Goal: Complete application form

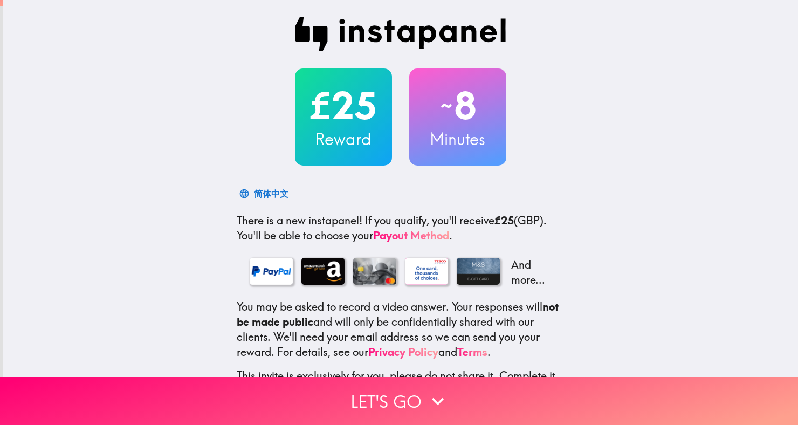
scroll to position [78, 0]
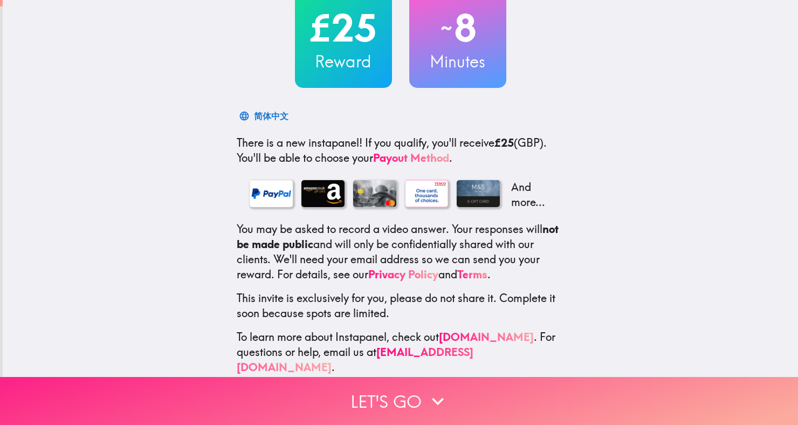
click at [459, 398] on button "Let's go" at bounding box center [399, 401] width 798 height 48
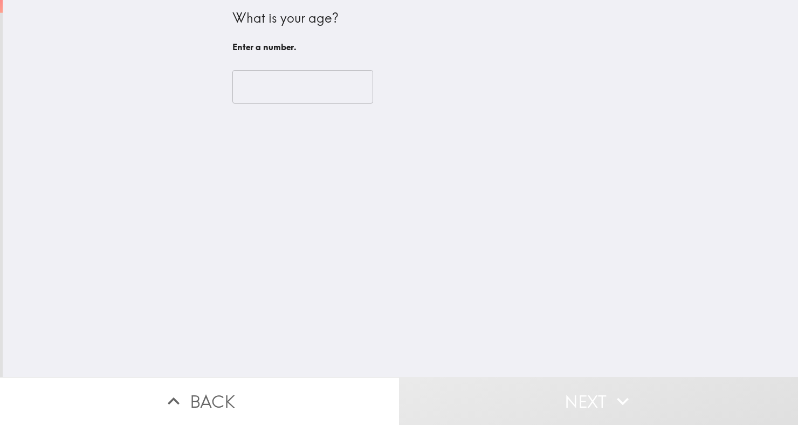
scroll to position [0, 0]
click at [323, 85] on input "number" at bounding box center [302, 86] width 141 height 33
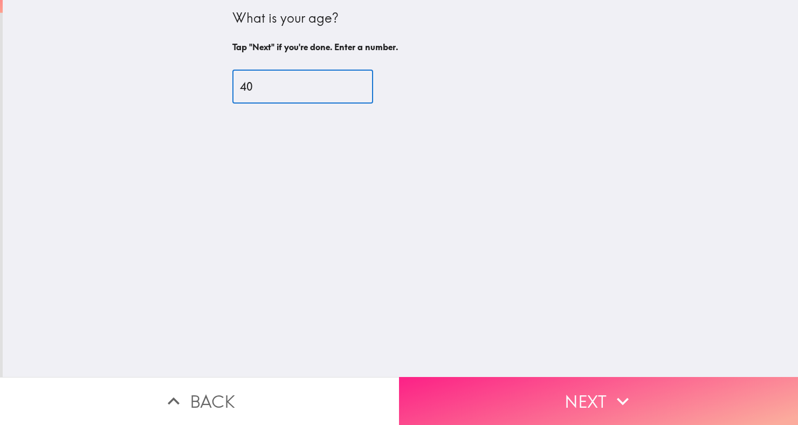
type input "40"
click at [581, 390] on button "Next" at bounding box center [598, 401] width 399 height 48
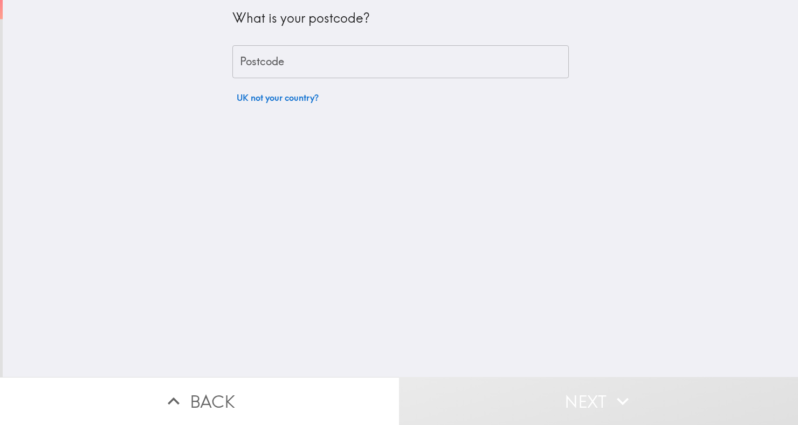
click at [454, 46] on input "Postcode" at bounding box center [400, 61] width 336 height 33
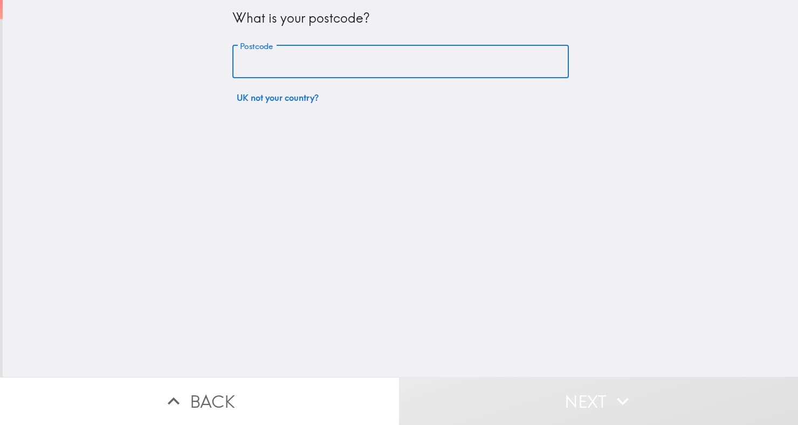
type input "ST2 9AU"
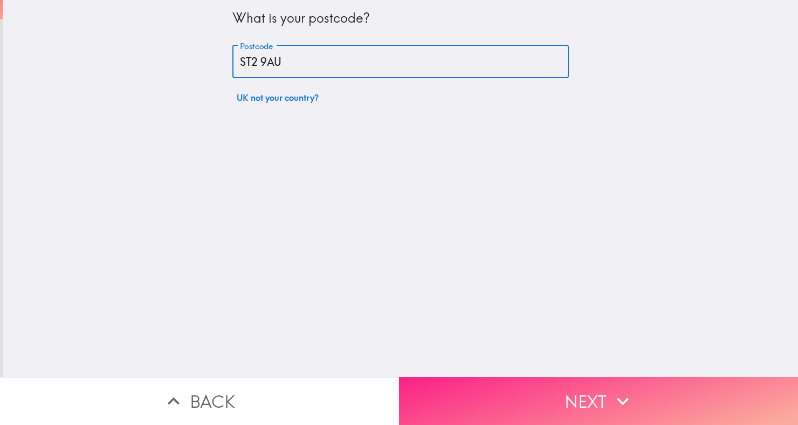
click at [638, 412] on button "Next" at bounding box center [598, 401] width 399 height 48
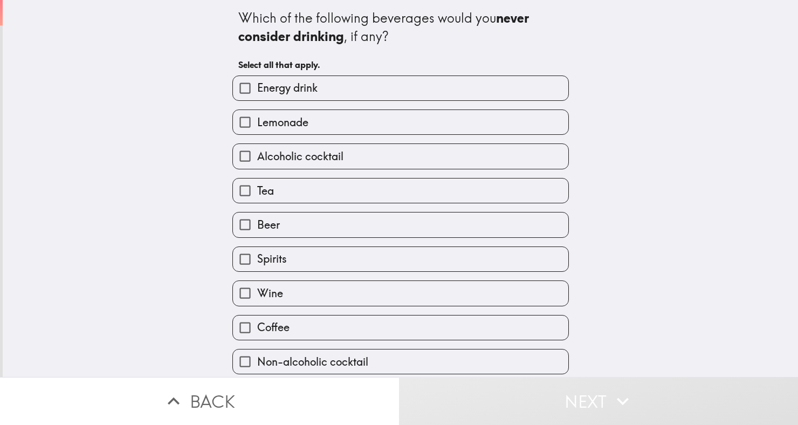
click at [244, 153] on input "Alcoholic cocktail" at bounding box center [245, 156] width 24 height 24
checkbox input "true"
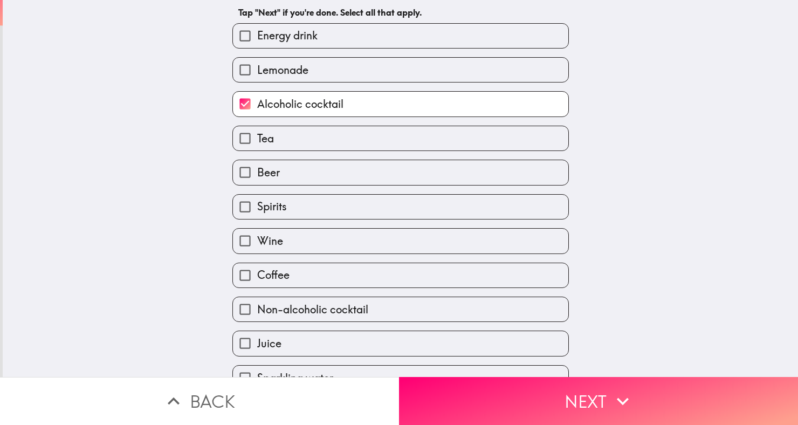
scroll to position [46, 0]
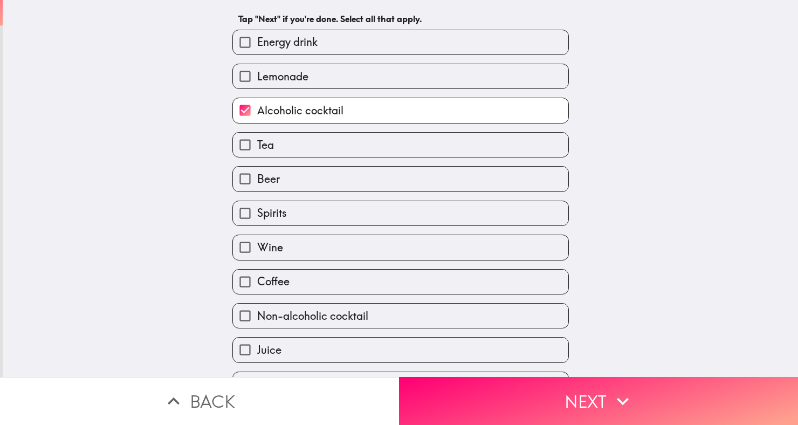
click at [244, 181] on input "Beer" at bounding box center [245, 179] width 24 height 24
checkbox input "true"
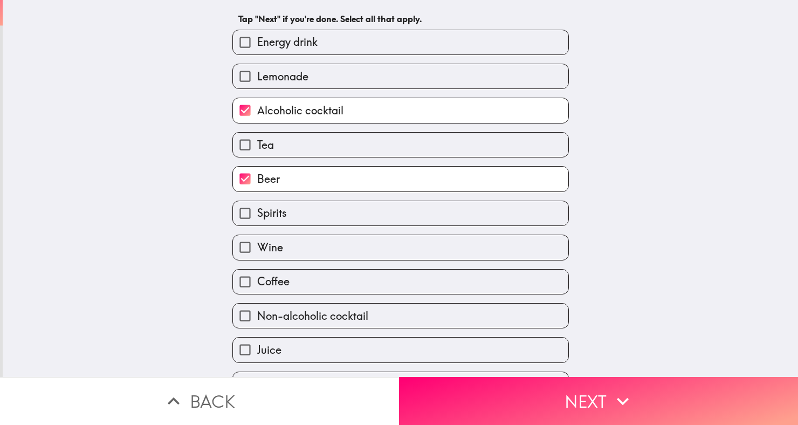
click at [251, 221] on input "Spirits" at bounding box center [245, 213] width 24 height 24
checkbox input "true"
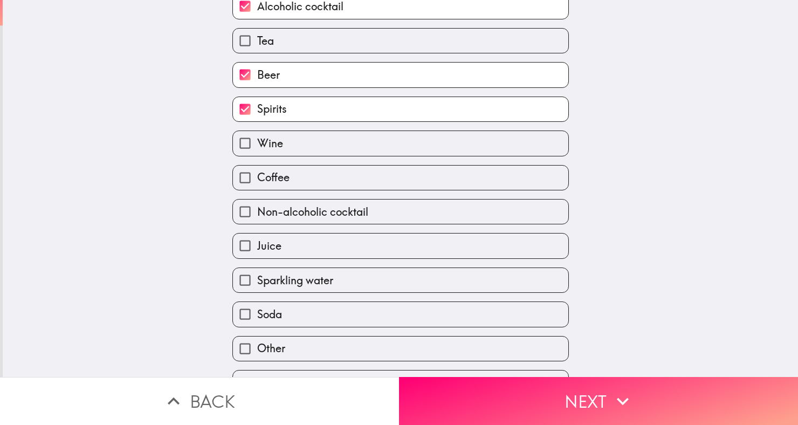
scroll to position [176, 0]
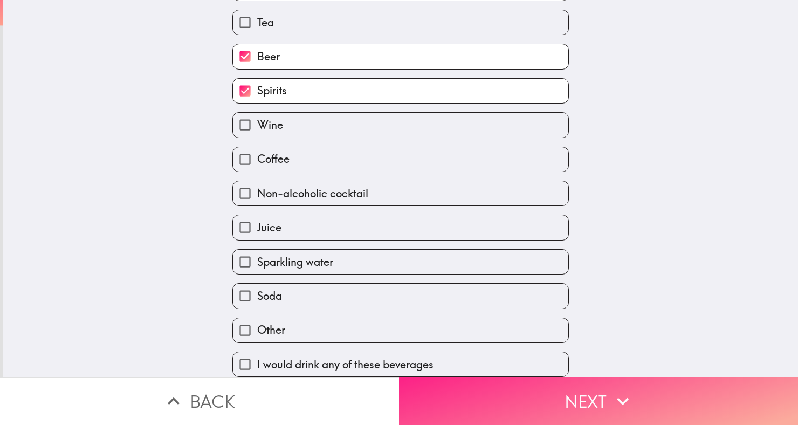
click at [557, 401] on button "Next" at bounding box center [598, 401] width 399 height 48
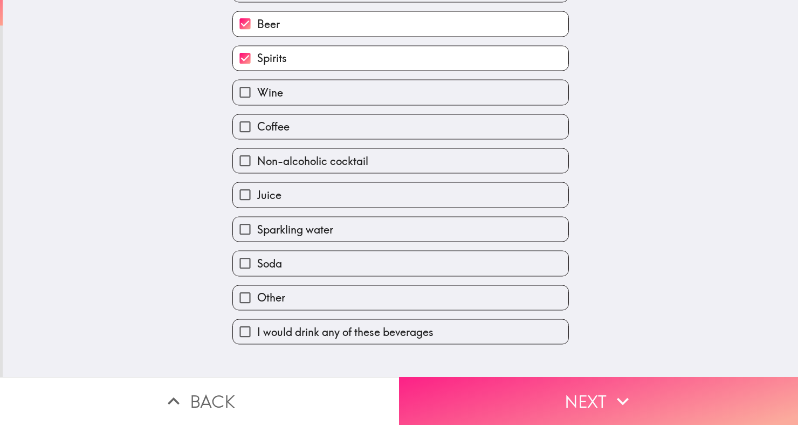
scroll to position [0, 0]
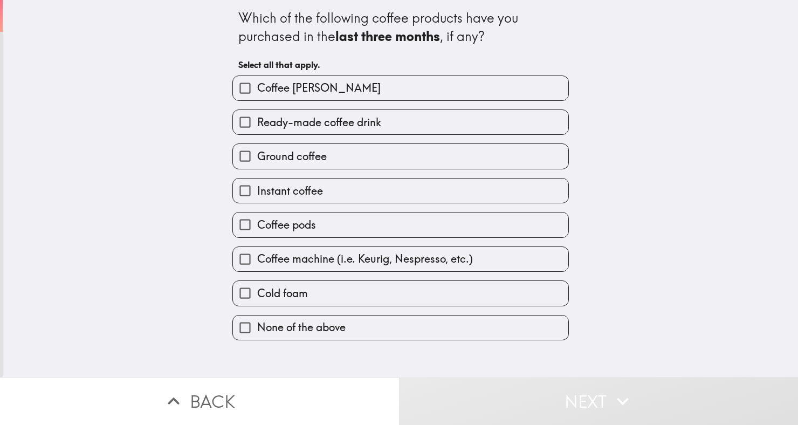
click at [316, 79] on label "Coffee [PERSON_NAME]" at bounding box center [400, 88] width 335 height 24
click at [257, 79] on input "Coffee [PERSON_NAME]" at bounding box center [245, 88] width 24 height 24
checkbox input "true"
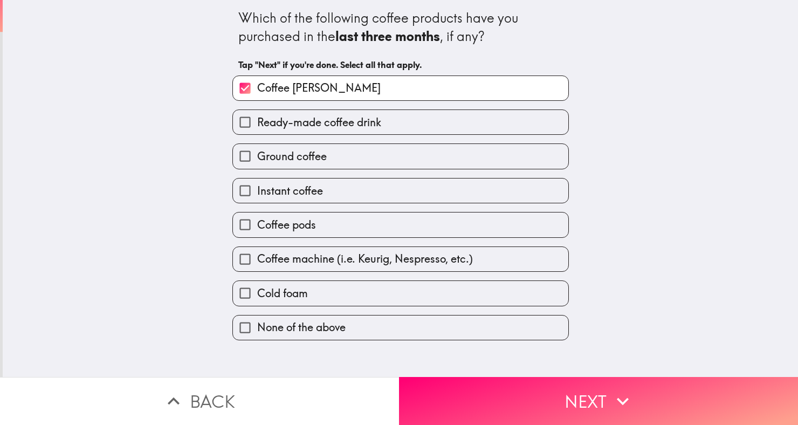
click at [328, 121] on span "Ready-made coffee drink" at bounding box center [319, 122] width 124 height 15
click at [257, 121] on input "Ready-made coffee drink" at bounding box center [245, 122] width 24 height 24
checkbox input "true"
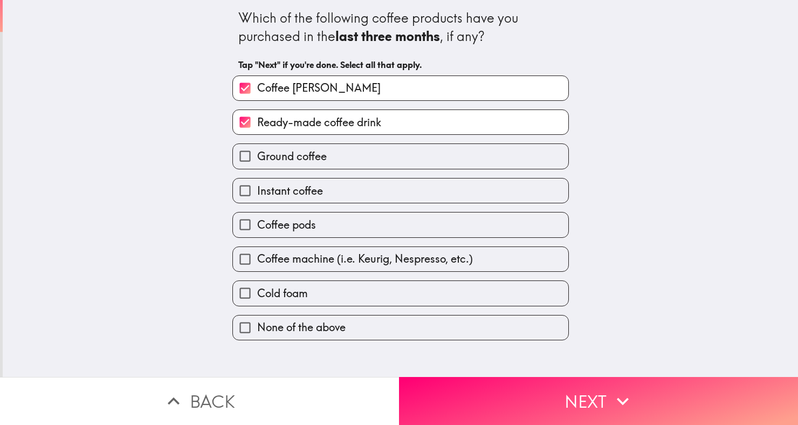
click at [332, 168] on label "Ground coffee" at bounding box center [400, 156] width 335 height 24
click at [257, 168] on input "Ground coffee" at bounding box center [245, 156] width 24 height 24
checkbox input "true"
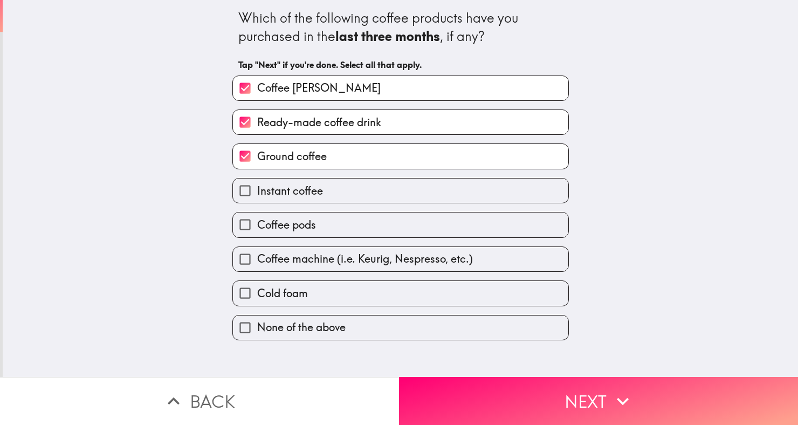
click at [312, 196] on span "Instant coffee" at bounding box center [290, 190] width 66 height 15
click at [257, 196] on input "Instant coffee" at bounding box center [245, 190] width 24 height 24
checkbox input "true"
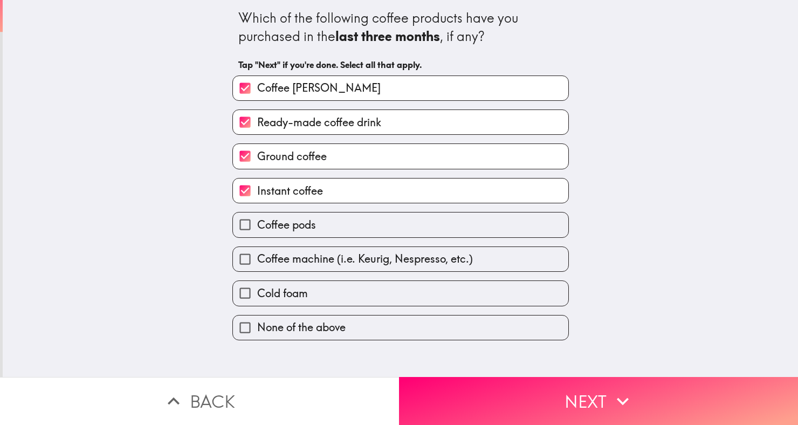
click at [305, 231] on span "Coffee pods" at bounding box center [286, 224] width 59 height 15
click at [257, 231] on input "Coffee pods" at bounding box center [245, 224] width 24 height 24
checkbox input "true"
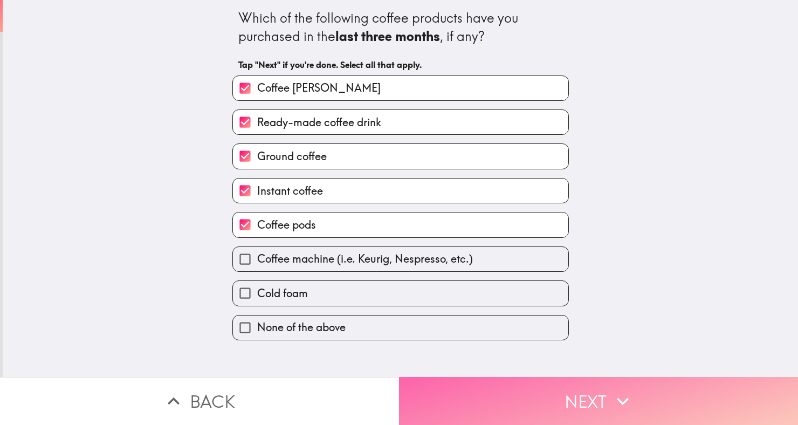
click at [582, 402] on button "Next" at bounding box center [598, 401] width 399 height 48
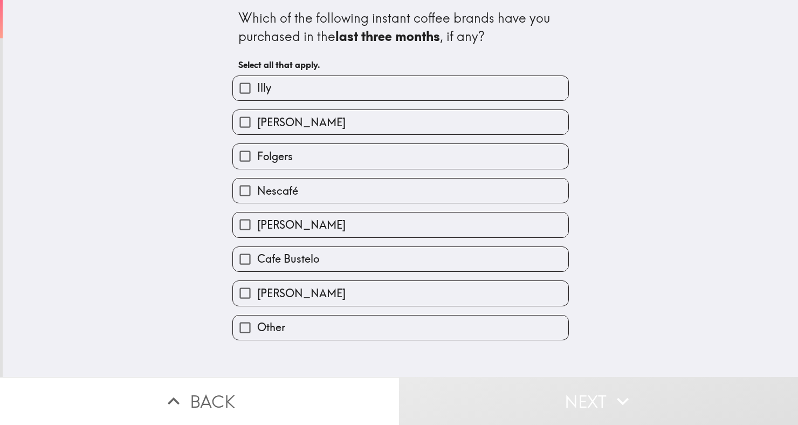
click at [395, 190] on label "Nescafé" at bounding box center [400, 190] width 335 height 24
click at [257, 190] on input "Nescafé" at bounding box center [245, 190] width 24 height 24
checkbox input "true"
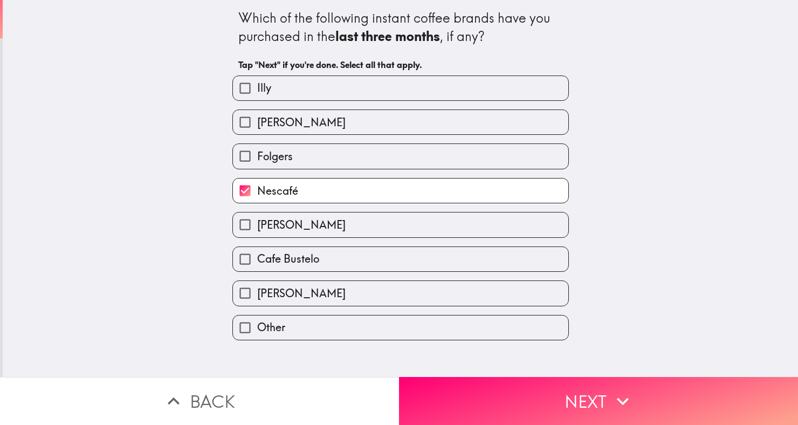
click at [363, 260] on label "Cafe Bustelo" at bounding box center [400, 259] width 335 height 24
click at [257, 260] on input "Cafe Bustelo" at bounding box center [245, 259] width 24 height 24
checkbox input "true"
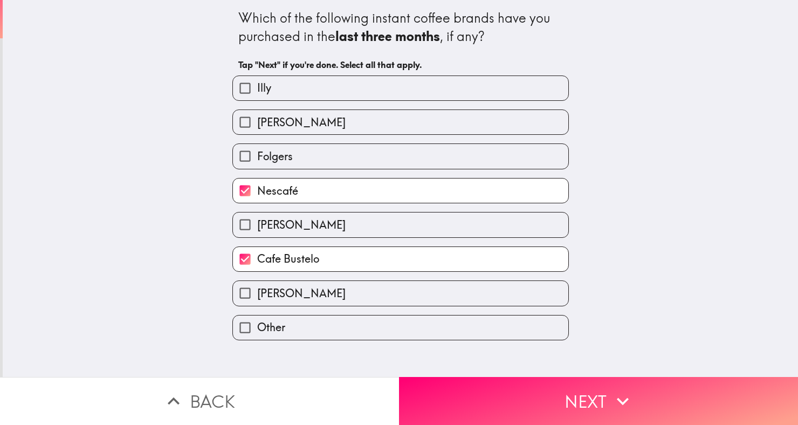
click at [365, 339] on label "Other" at bounding box center [400, 327] width 335 height 24
click at [257, 339] on input "Other" at bounding box center [245, 327] width 24 height 24
checkbox input "true"
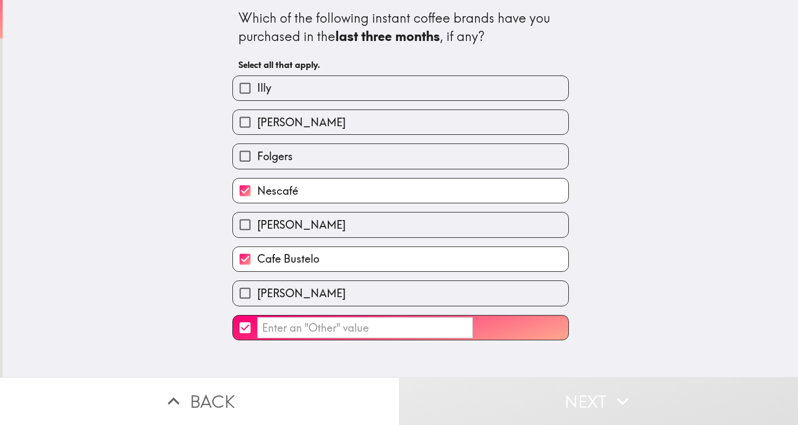
click at [412, 330] on input "​" at bounding box center [365, 327] width 216 height 21
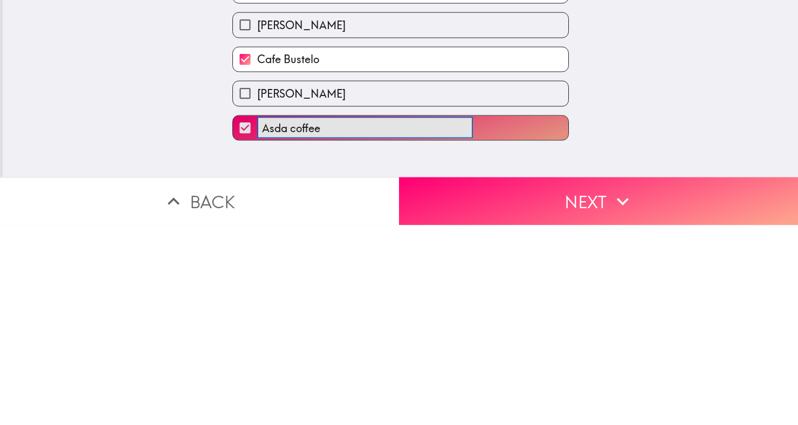
type input "Asda coffee"
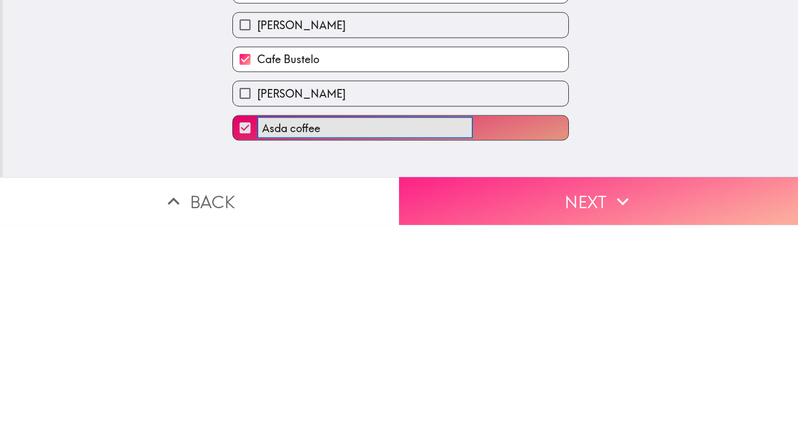
click at [702, 382] on button "Next" at bounding box center [598, 401] width 399 height 48
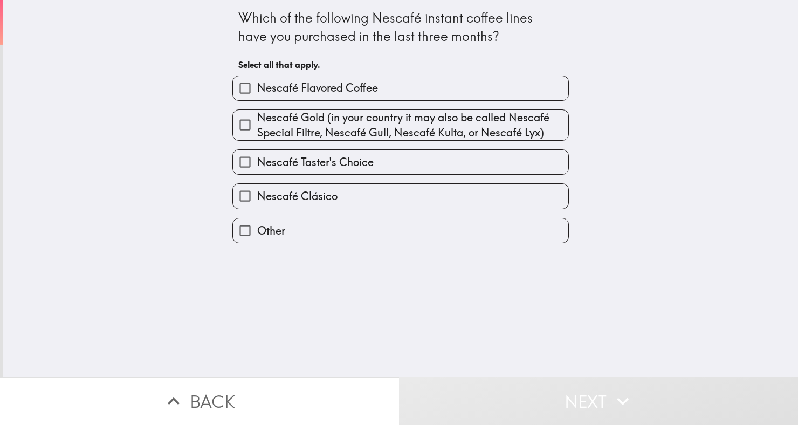
click at [257, 126] on input "Nescafé Gold (in your country it may also be called Nescafé Special Filtre, Nes…" at bounding box center [245, 125] width 24 height 24
checkbox input "true"
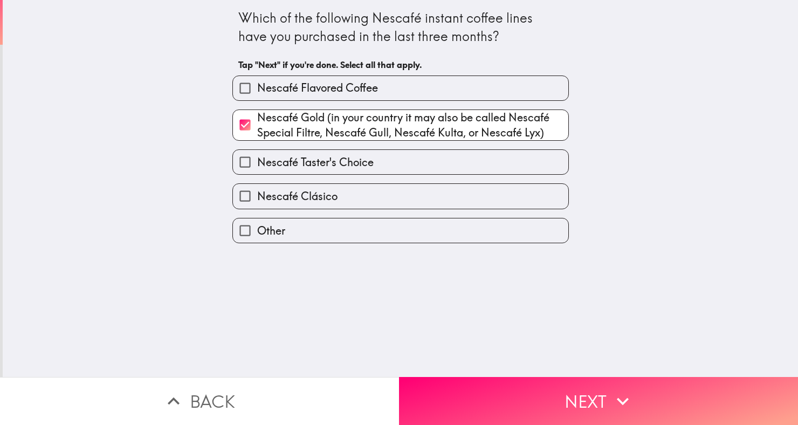
click at [256, 198] on input "Nescafé Clásico" at bounding box center [245, 196] width 24 height 24
checkbox input "true"
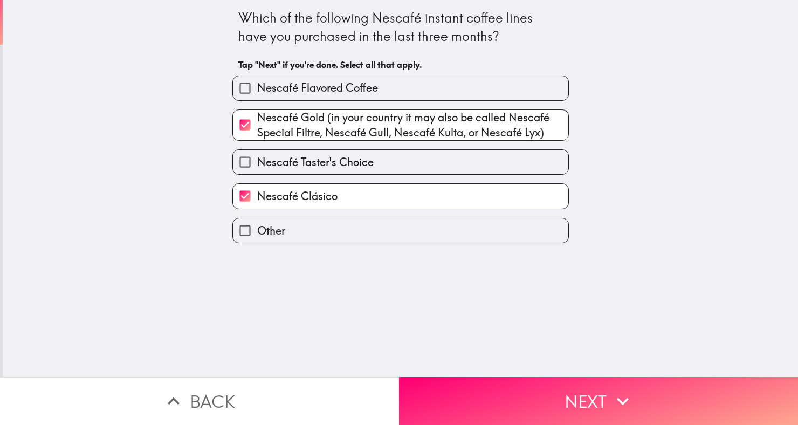
click at [388, 85] on label "Nescafé Flavored Coffee" at bounding box center [400, 88] width 335 height 24
click at [257, 85] on input "Nescafé Flavored Coffee" at bounding box center [245, 88] width 24 height 24
checkbox input "true"
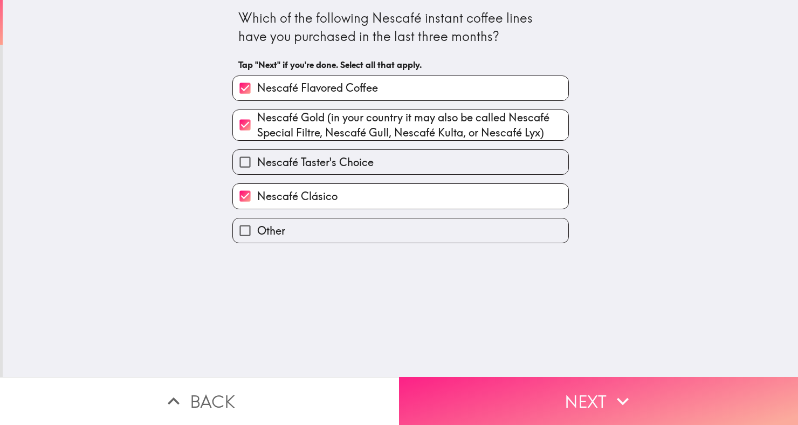
click at [613, 401] on icon "button" at bounding box center [623, 401] width 24 height 24
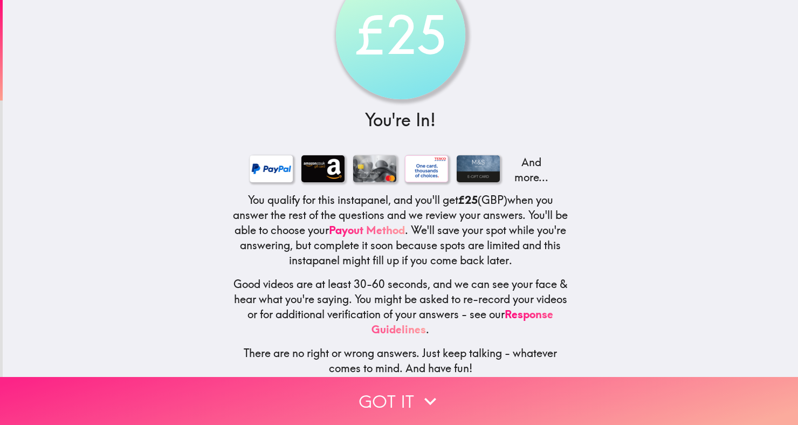
scroll to position [55, 0]
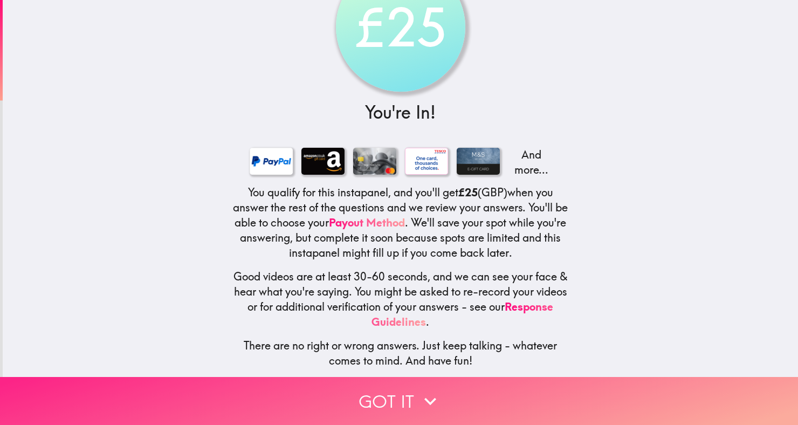
click at [453, 409] on button "Got it" at bounding box center [399, 401] width 798 height 48
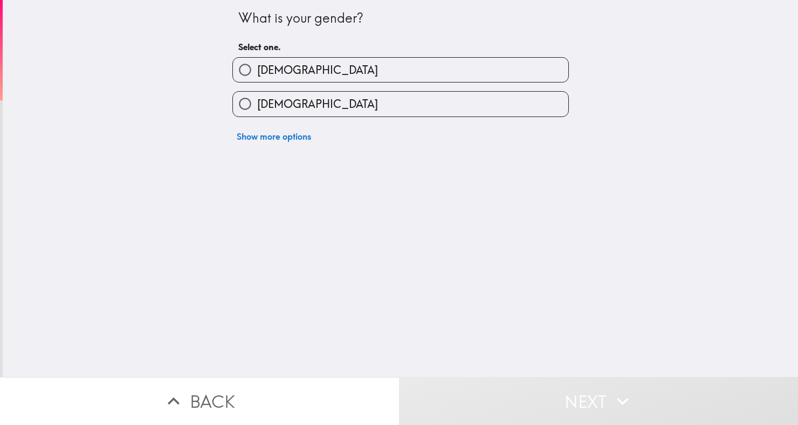
click at [386, 78] on label "[DEMOGRAPHIC_DATA]" at bounding box center [400, 70] width 335 height 24
click at [257, 78] on input "[DEMOGRAPHIC_DATA]" at bounding box center [245, 70] width 24 height 24
radio input "true"
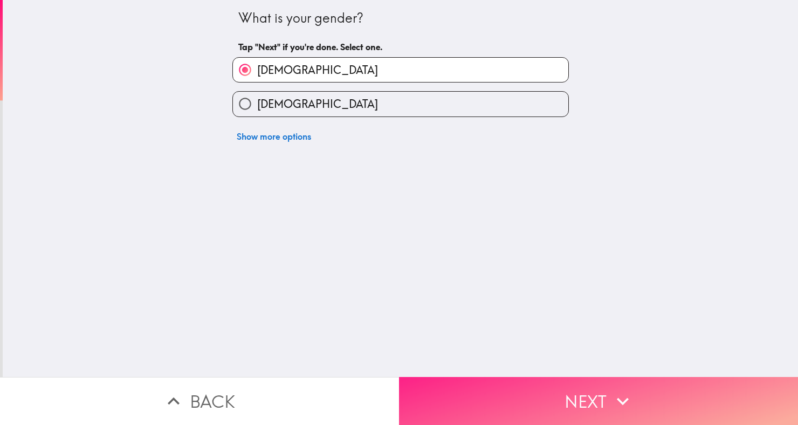
click at [571, 398] on button "Next" at bounding box center [598, 401] width 399 height 48
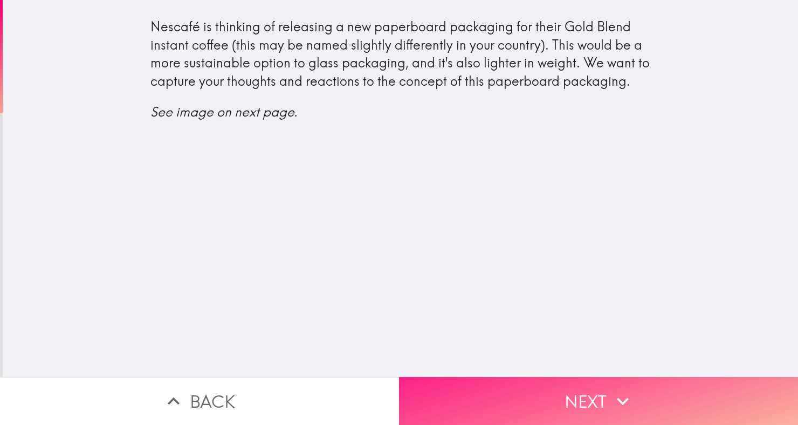
click at [643, 396] on button "Next" at bounding box center [598, 401] width 399 height 48
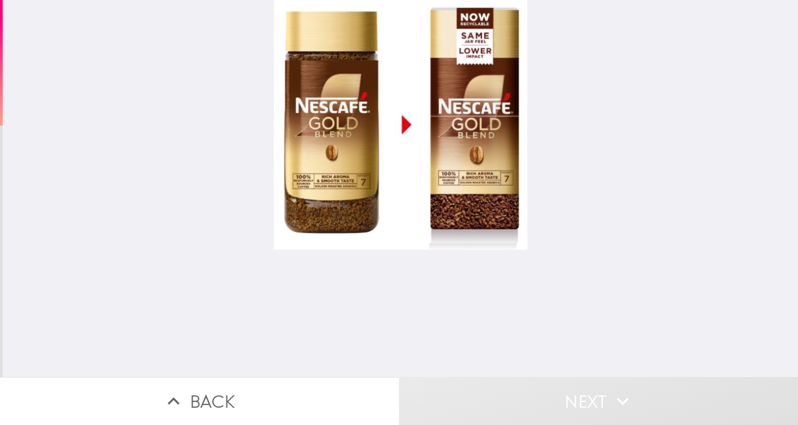
click at [480, 147] on div at bounding box center [400, 125] width 253 height 250
click at [413, 112] on div at bounding box center [400, 125] width 253 height 250
click at [461, 135] on div at bounding box center [400, 125] width 253 height 250
click at [398, 138] on div at bounding box center [400, 125] width 253 height 250
click at [397, 125] on div at bounding box center [400, 125] width 253 height 250
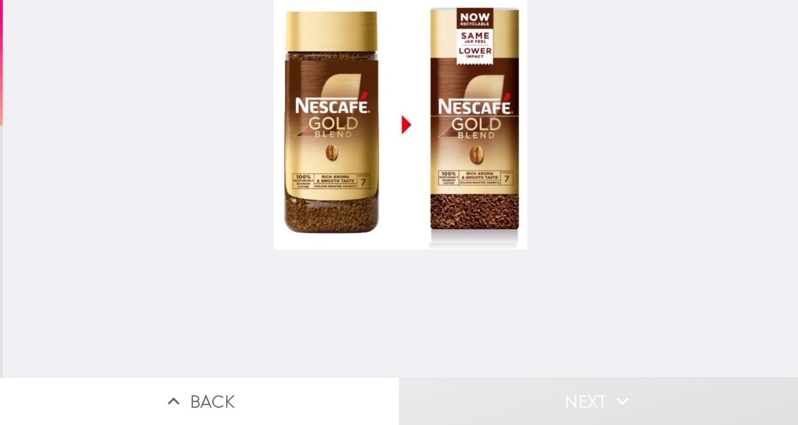
click at [416, 124] on div at bounding box center [400, 125] width 253 height 250
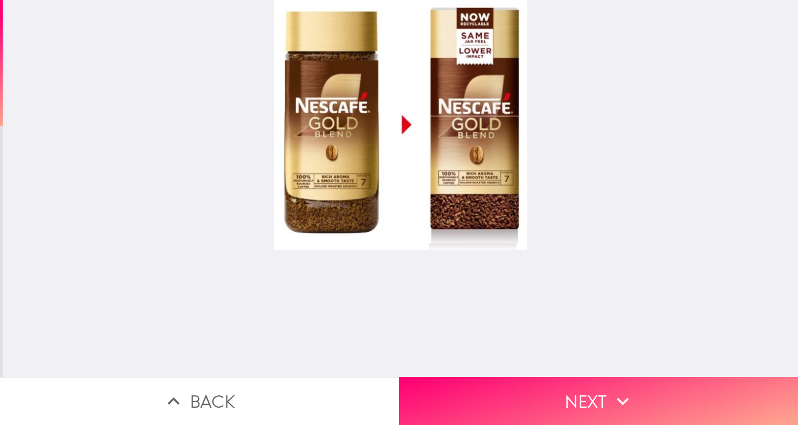
click at [531, 134] on div at bounding box center [400, 188] width 795 height 377
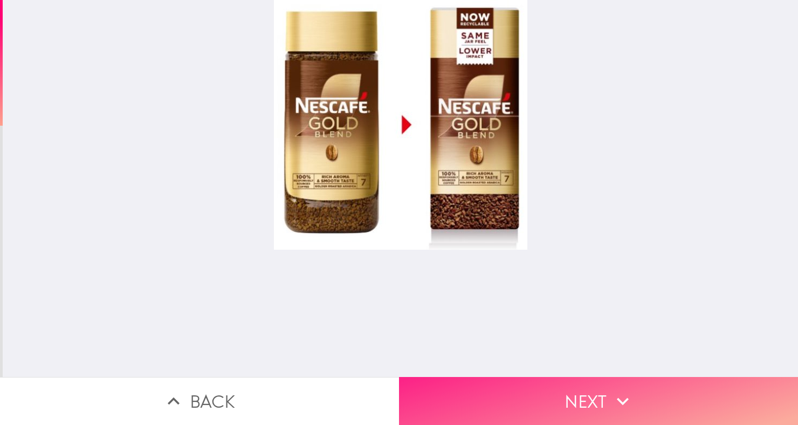
click at [606, 403] on button "Next" at bounding box center [598, 401] width 399 height 48
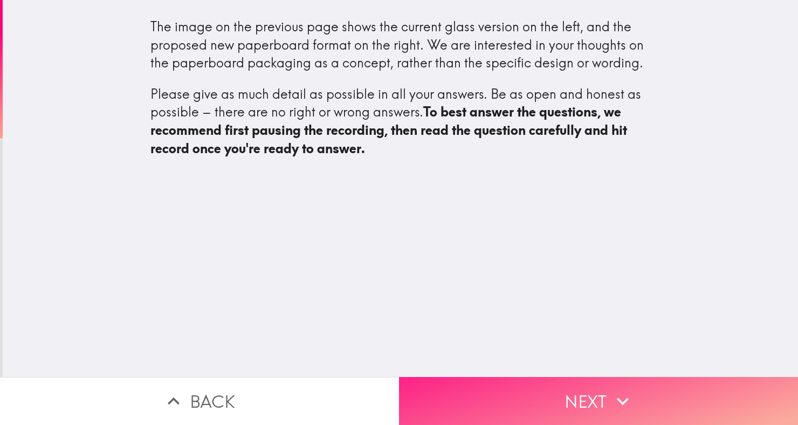
click at [580, 397] on button "Next" at bounding box center [598, 401] width 399 height 48
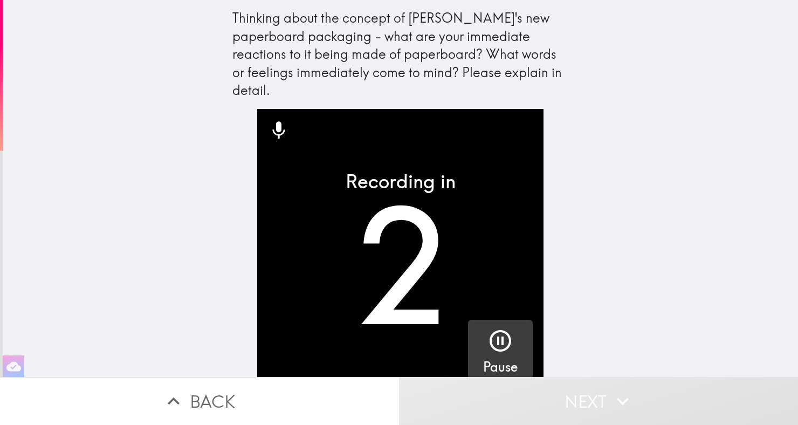
click at [503, 328] on icon "button" at bounding box center [500, 341] width 26 height 26
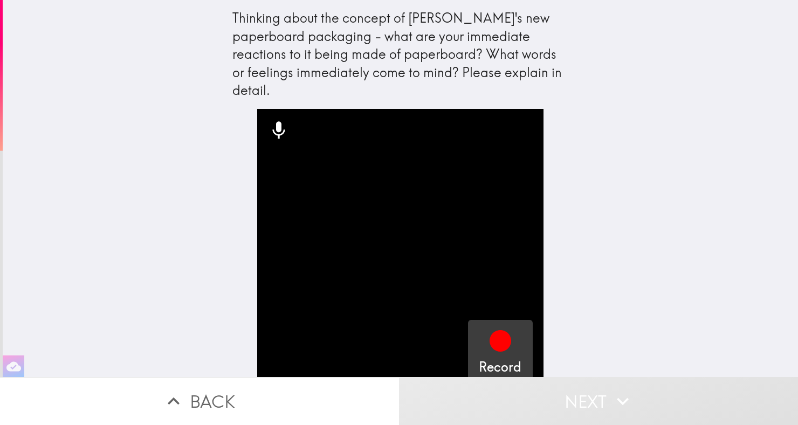
click at [495, 330] on icon "button" at bounding box center [500, 341] width 22 height 22
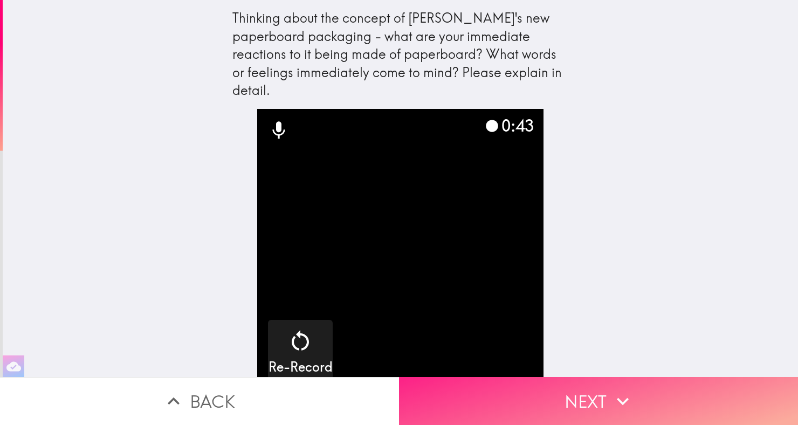
click at [592, 400] on button "Next" at bounding box center [598, 401] width 399 height 48
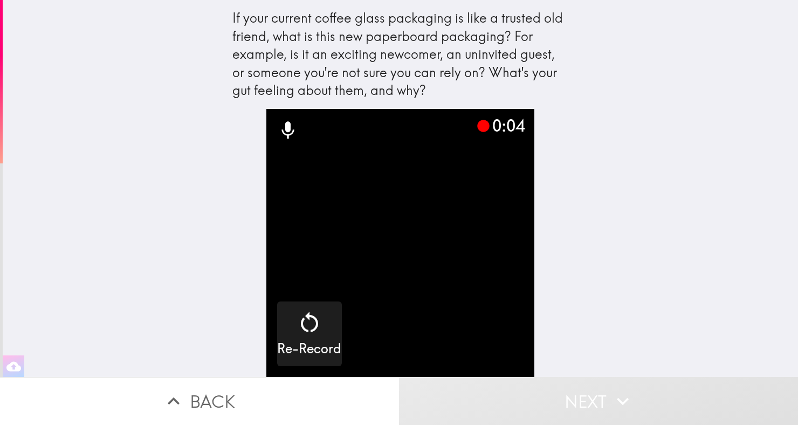
click at [488, 305] on video "button" at bounding box center [400, 243] width 268 height 268
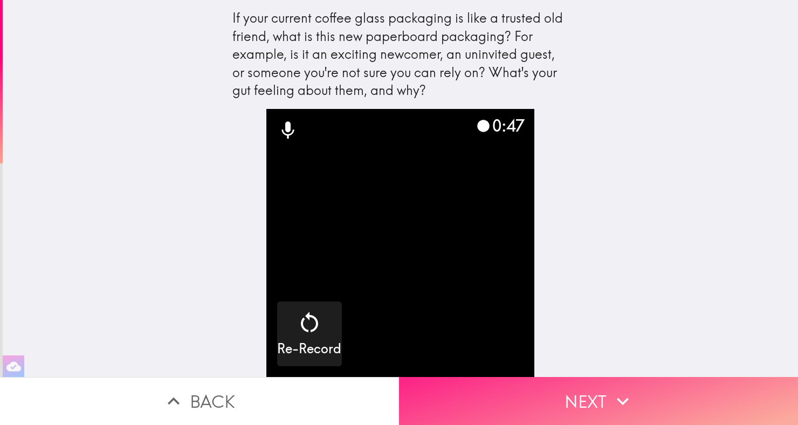
click at [593, 395] on button "Next" at bounding box center [598, 401] width 399 height 48
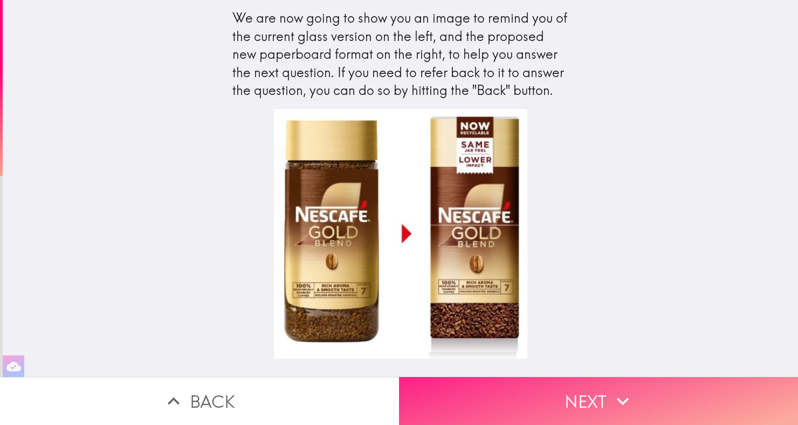
click at [604, 405] on button "Next" at bounding box center [598, 401] width 399 height 48
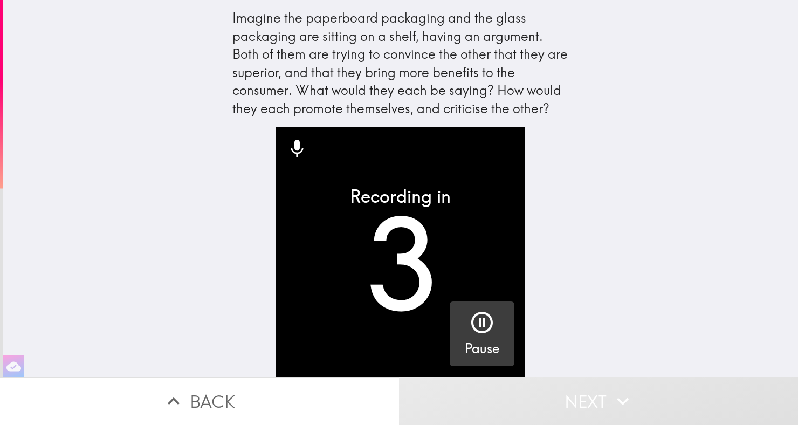
click at [477, 326] on icon "button" at bounding box center [482, 322] width 26 height 26
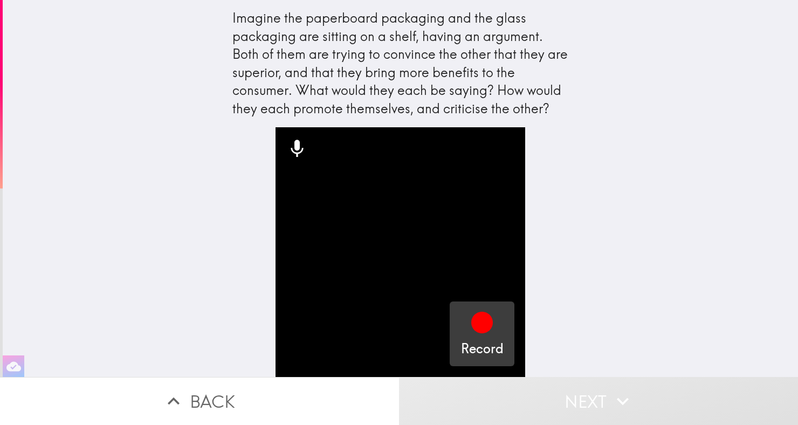
click at [491, 323] on icon "button" at bounding box center [482, 323] width 22 height 22
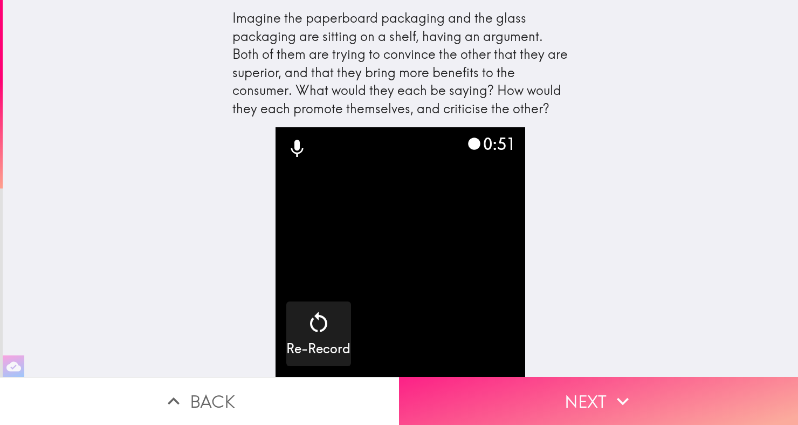
click at [631, 389] on icon "button" at bounding box center [623, 401] width 24 height 24
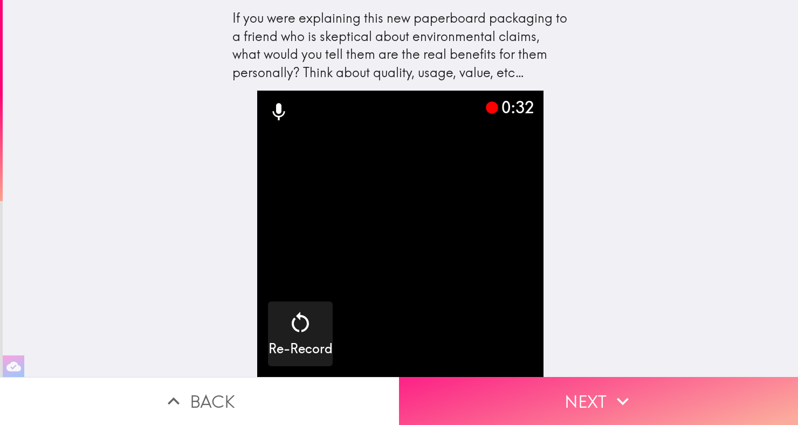
click at [623, 386] on button "Next" at bounding box center [598, 401] width 399 height 48
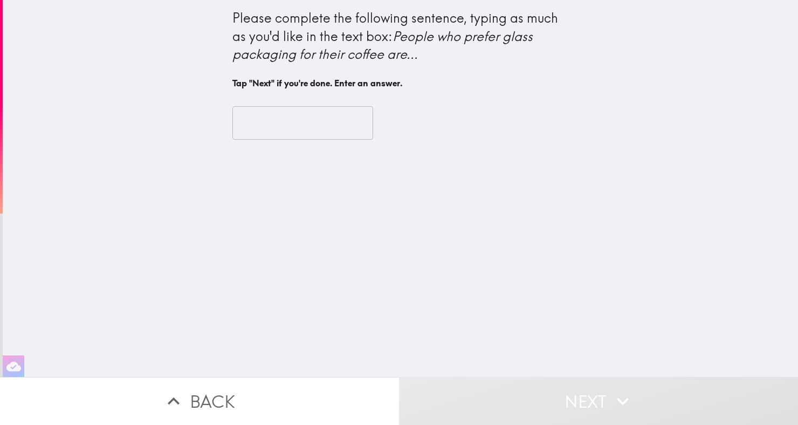
click at [347, 124] on input "text" at bounding box center [302, 122] width 141 height 33
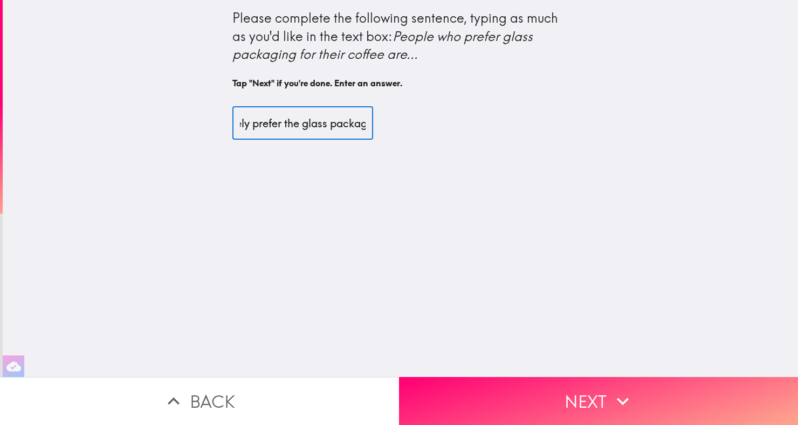
scroll to position [0, 325]
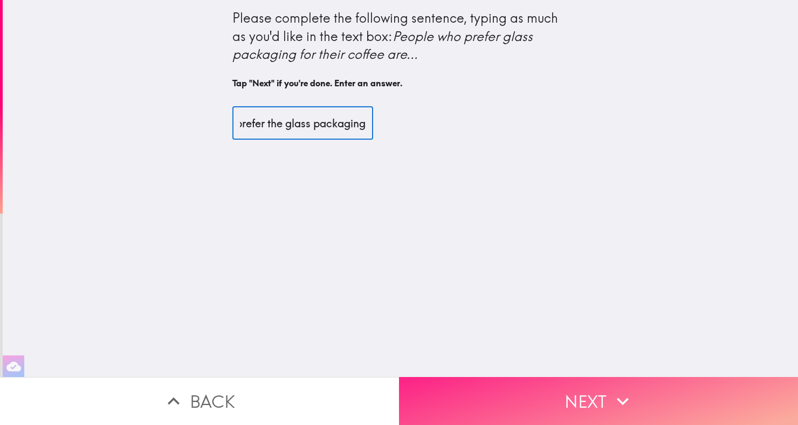
type input "Adults who finds it hard to chnage what they're used to will likely prefer the …"
click at [578, 390] on button "Next" at bounding box center [598, 401] width 399 height 48
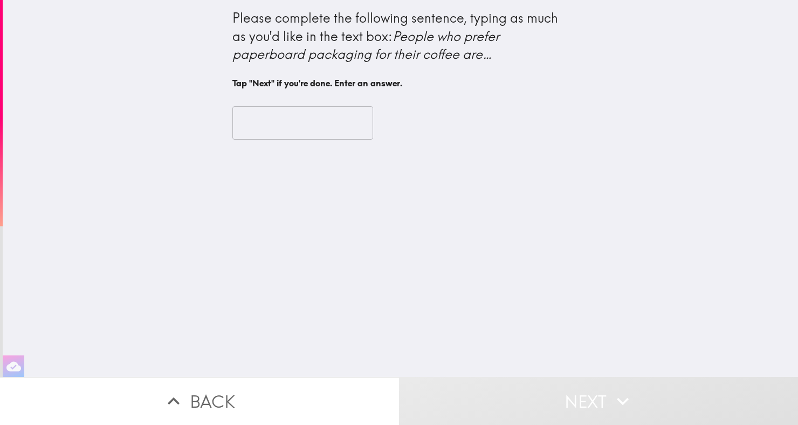
click at [325, 116] on input "text" at bounding box center [302, 122] width 141 height 33
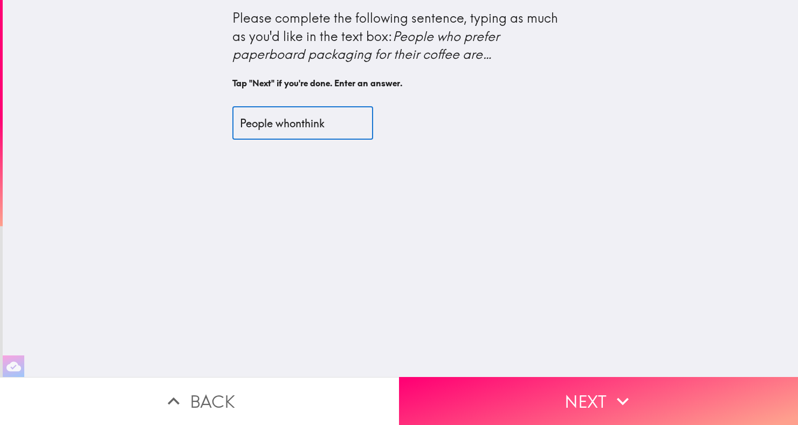
click at [300, 127] on input "People whonthink" at bounding box center [302, 122] width 141 height 33
click at [299, 128] on input "People whonthink" at bounding box center [302, 122] width 141 height 33
click at [305, 120] on input "People whonthink" at bounding box center [302, 122] width 141 height 33
click at [307, 119] on input "People whonthink" at bounding box center [302, 122] width 141 height 33
click at [344, 127] on input "People who think" at bounding box center [302, 122] width 141 height 33
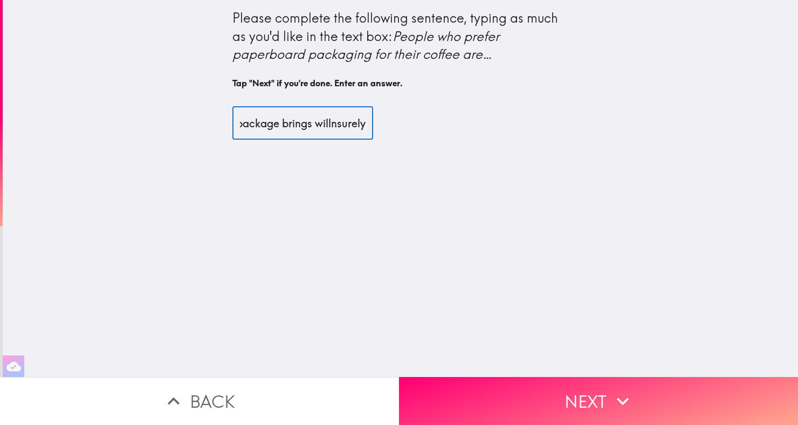
scroll to position [0, 281]
click at [335, 125] on input "People who think more about the safety the paperboard package brings willnsurely" at bounding box center [302, 122] width 141 height 33
click at [356, 125] on input "People who think more about the safety the paperboard package brings will surely" at bounding box center [302, 122] width 141 height 33
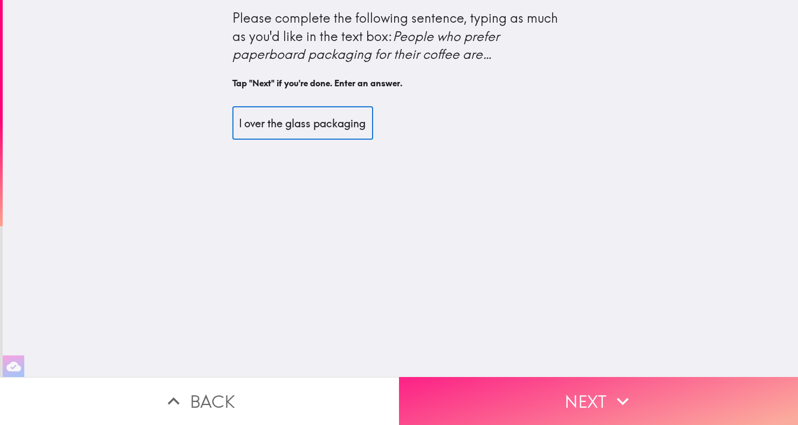
type input "People who think more about the safety the paperboard package brings will surel…"
click at [620, 392] on icon "button" at bounding box center [623, 401] width 24 height 24
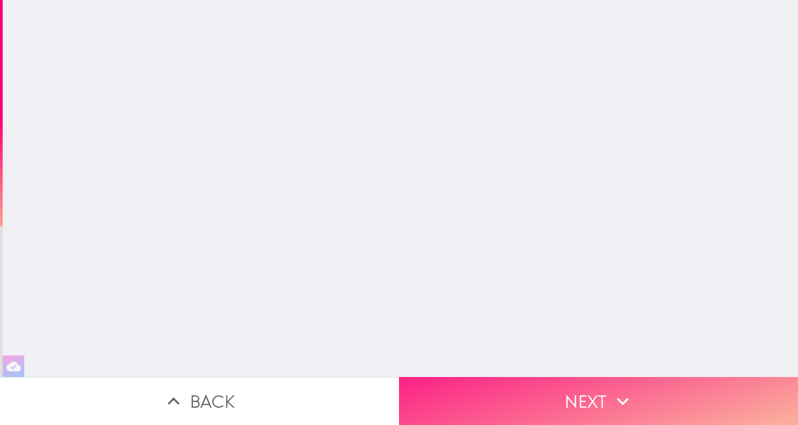
scroll to position [0, 0]
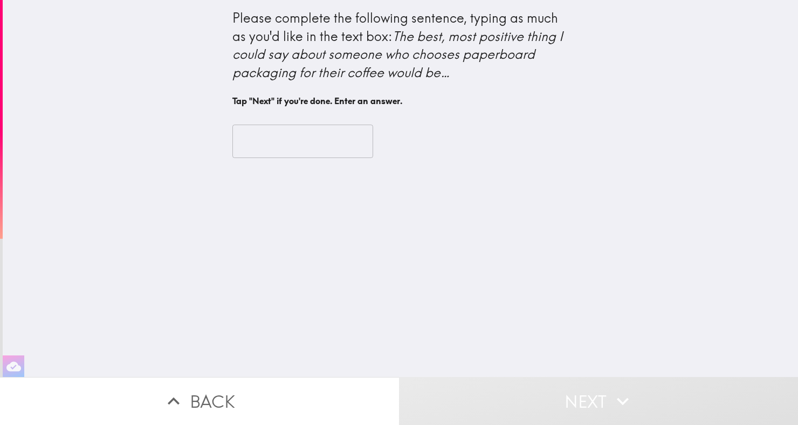
click at [329, 142] on input "text" at bounding box center [302, 141] width 141 height 33
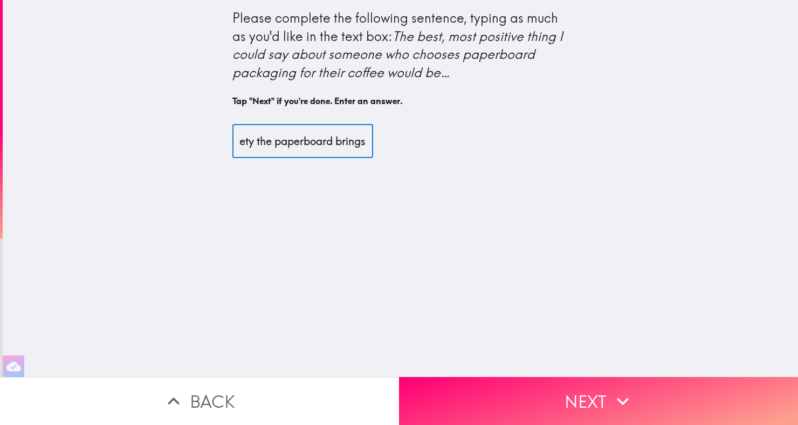
scroll to position [0, 265]
type input "I would say think about environmental factors and safety the paperboard brings"
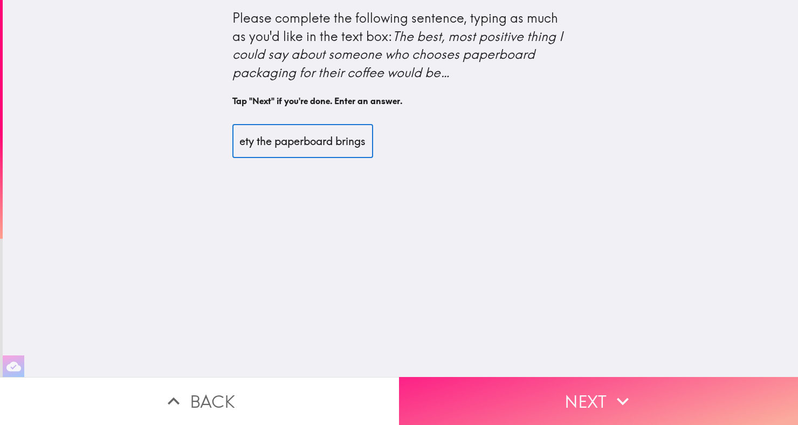
click at [620, 399] on icon "button" at bounding box center [623, 401] width 24 height 24
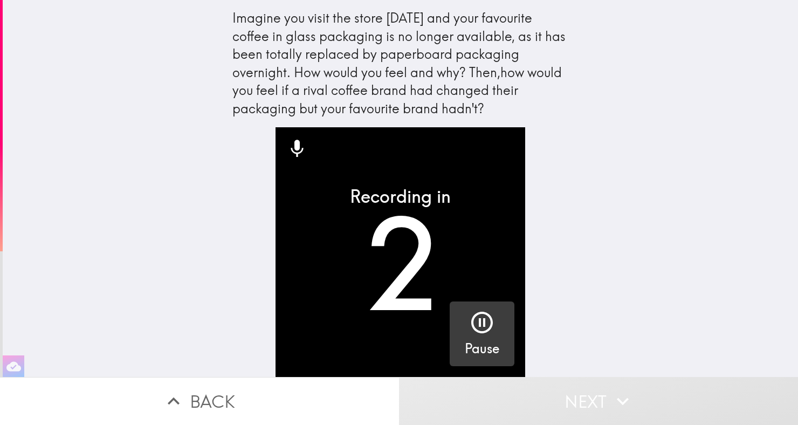
click at [479, 317] on icon "button" at bounding box center [482, 322] width 26 height 26
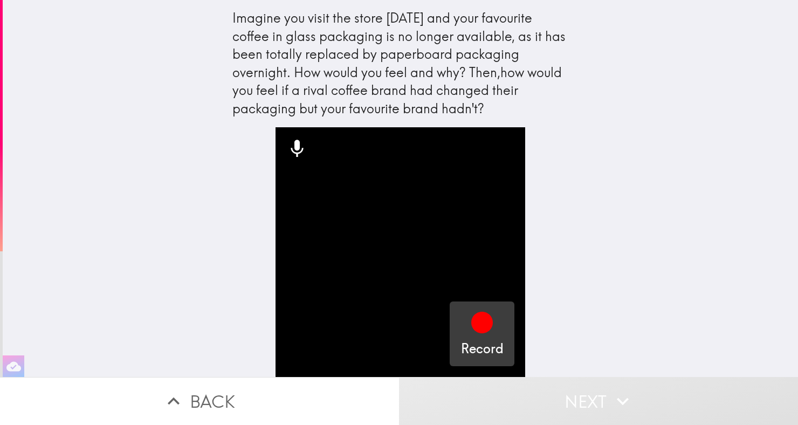
click at [489, 324] on icon "button" at bounding box center [482, 323] width 22 height 22
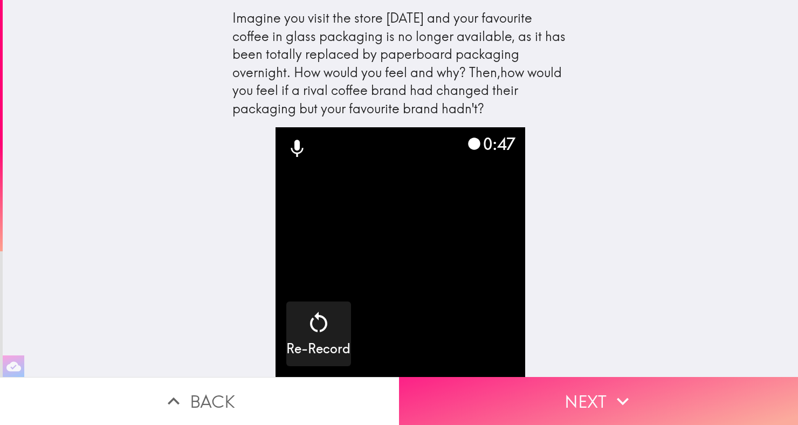
click at [621, 401] on icon "button" at bounding box center [623, 401] width 12 height 8
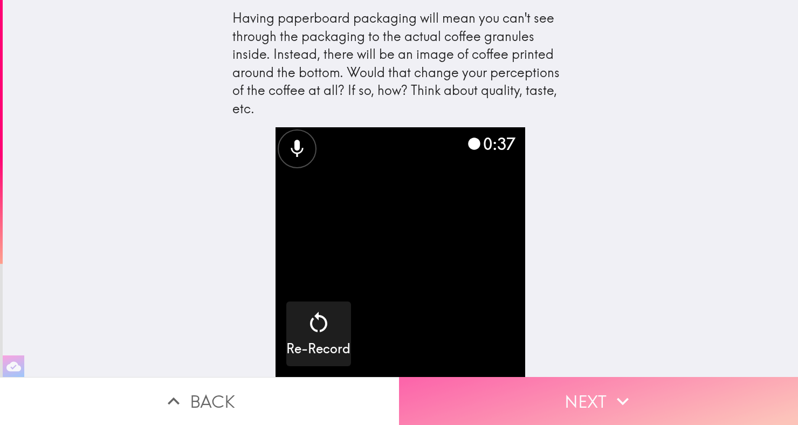
click at [622, 402] on icon "button" at bounding box center [623, 401] width 12 height 8
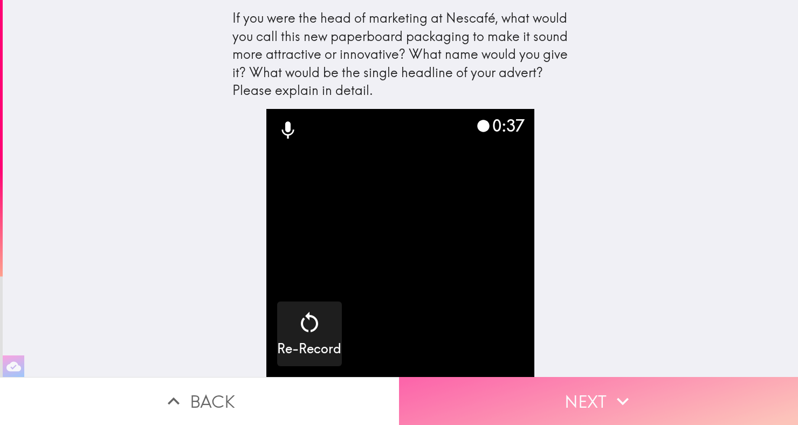
click at [627, 396] on icon "button" at bounding box center [623, 401] width 24 height 24
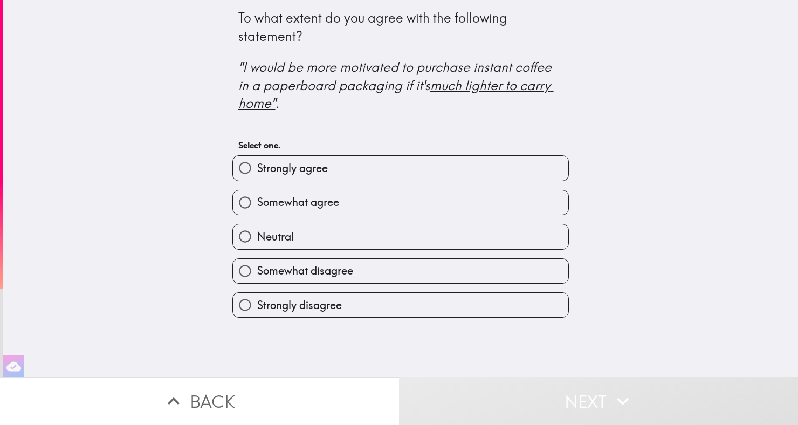
click at [407, 164] on label "Strongly agree" at bounding box center [400, 168] width 335 height 24
click at [257, 164] on input "Strongly agree" at bounding box center [245, 168] width 24 height 24
radio input "true"
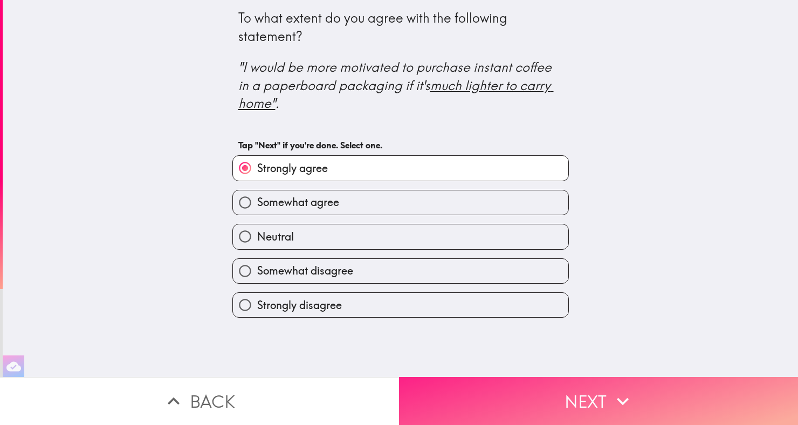
click at [658, 396] on button "Next" at bounding box center [598, 401] width 399 height 48
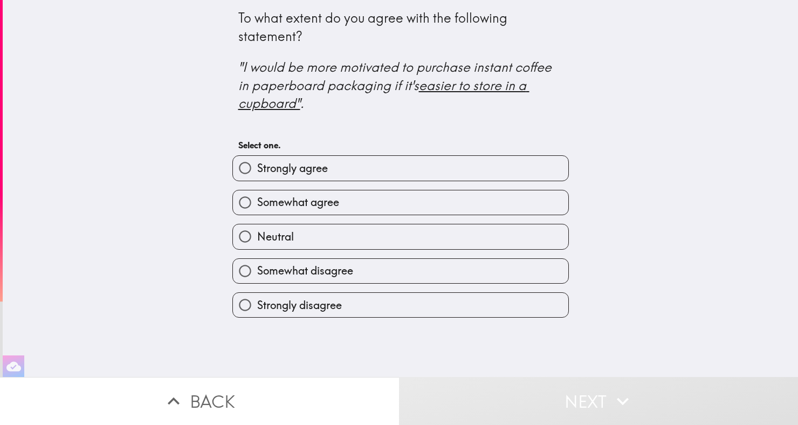
click at [475, 158] on label "Strongly agree" at bounding box center [400, 168] width 335 height 24
click at [257, 158] on input "Strongly agree" at bounding box center [245, 168] width 24 height 24
radio input "true"
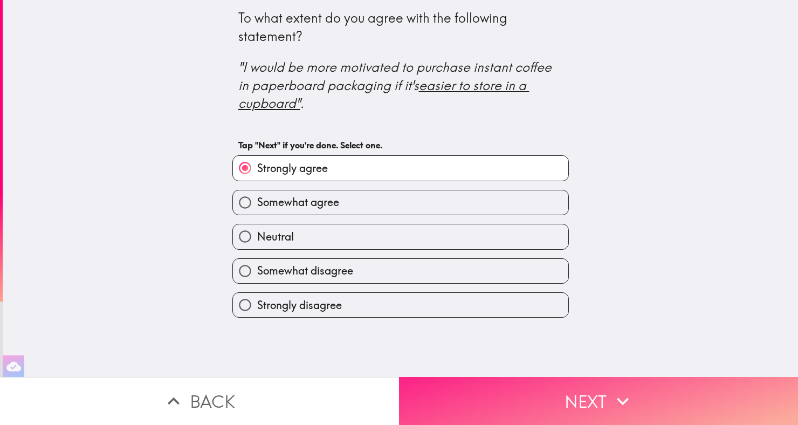
click at [515, 401] on button "Next" at bounding box center [598, 401] width 399 height 48
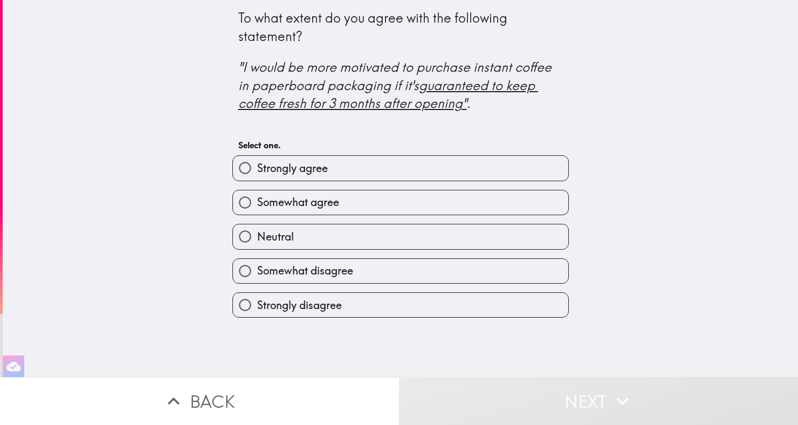
click at [463, 161] on label "Strongly agree" at bounding box center [400, 168] width 335 height 24
click at [257, 161] on input "Strongly agree" at bounding box center [245, 168] width 24 height 24
radio input "true"
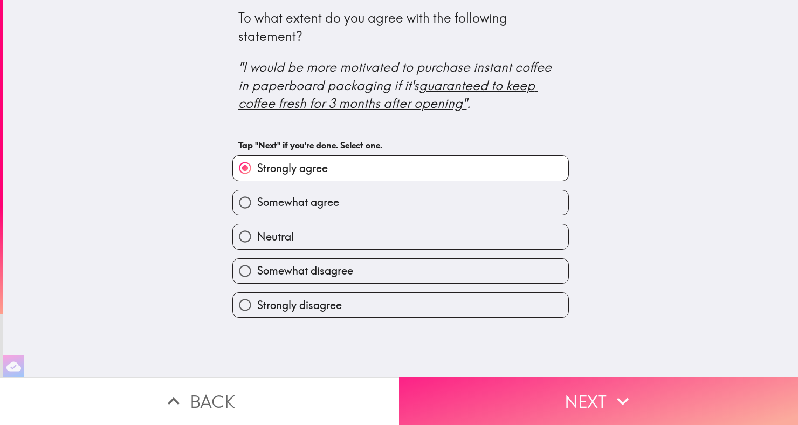
click at [542, 410] on button "Next" at bounding box center [598, 401] width 399 height 48
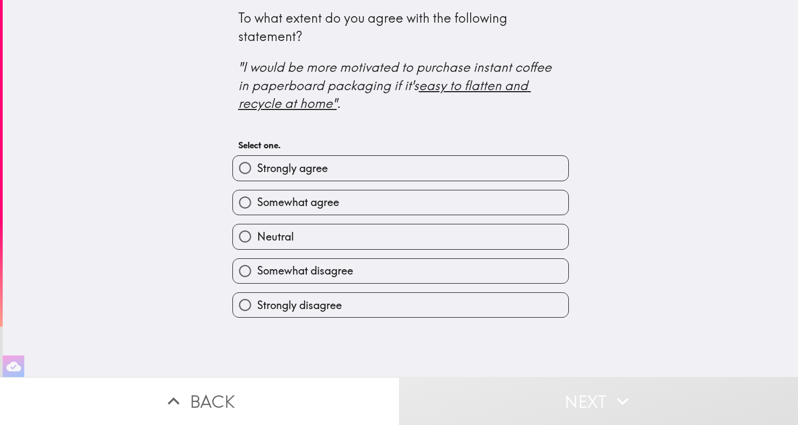
click at [466, 167] on label "Strongly agree" at bounding box center [400, 168] width 335 height 24
click at [257, 167] on input "Strongly agree" at bounding box center [245, 168] width 24 height 24
radio input "true"
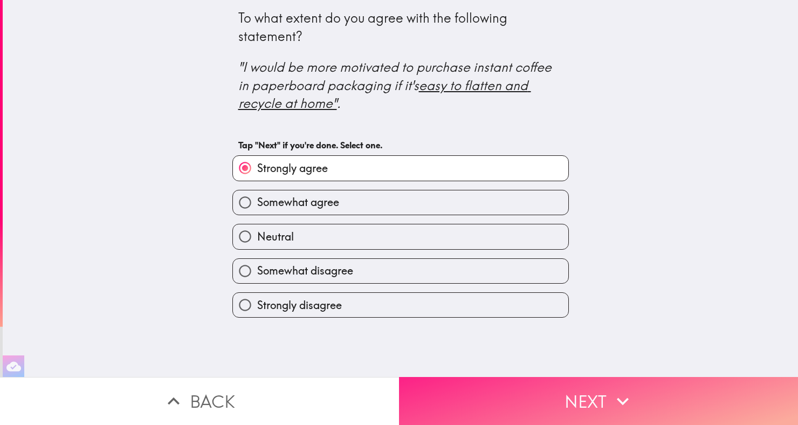
click at [534, 407] on button "Next" at bounding box center [598, 401] width 399 height 48
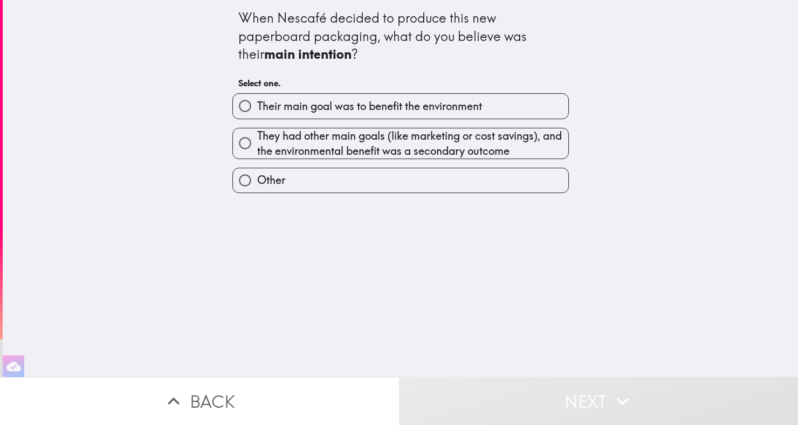
click at [509, 116] on label "Their main goal was to benefit the environment" at bounding box center [400, 106] width 335 height 24
click at [257, 116] on input "Their main goal was to benefit the environment" at bounding box center [245, 106] width 24 height 24
radio input "true"
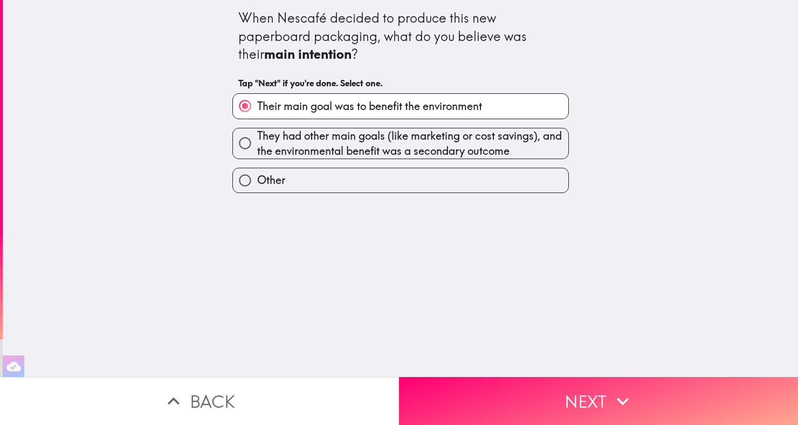
click at [465, 156] on span "They had other main goals (like marketing or cost savings), and the environment…" at bounding box center [412, 143] width 311 height 30
click at [257, 155] on input "They had other main goals (like marketing or cost savings), and the environment…" at bounding box center [245, 143] width 24 height 24
radio input "true"
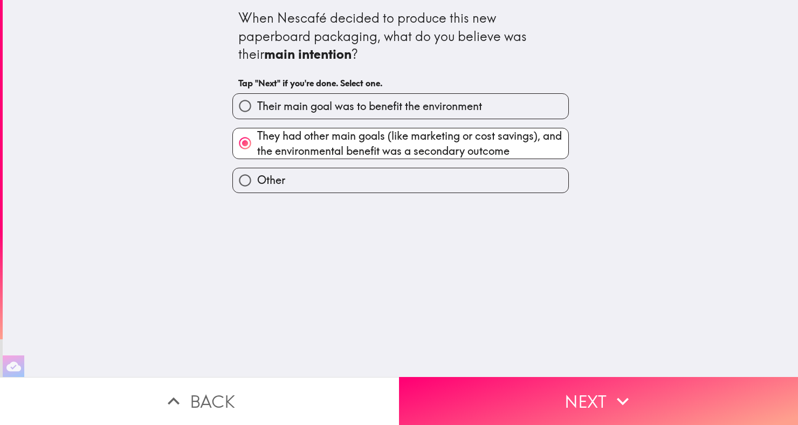
click at [498, 109] on label "Their main goal was to benefit the environment" at bounding box center [400, 106] width 335 height 24
click at [257, 109] on input "Their main goal was to benefit the environment" at bounding box center [245, 106] width 24 height 24
radio input "true"
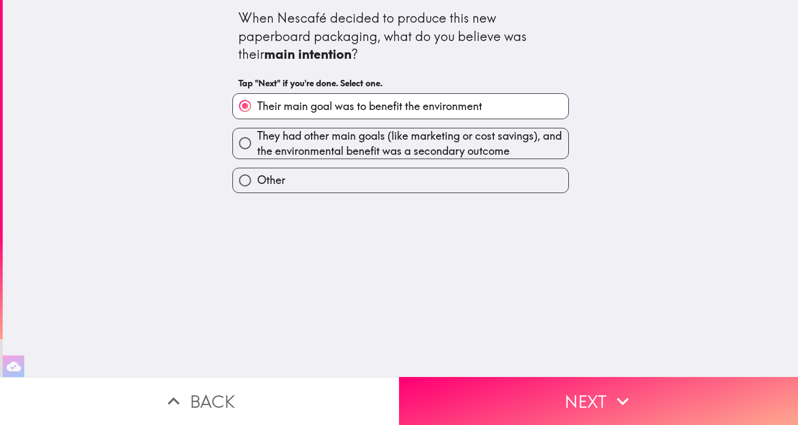
click at [496, 114] on label "Their main goal was to benefit the environment" at bounding box center [400, 106] width 335 height 24
click at [257, 114] on input "Their main goal was to benefit the environment" at bounding box center [245, 106] width 24 height 24
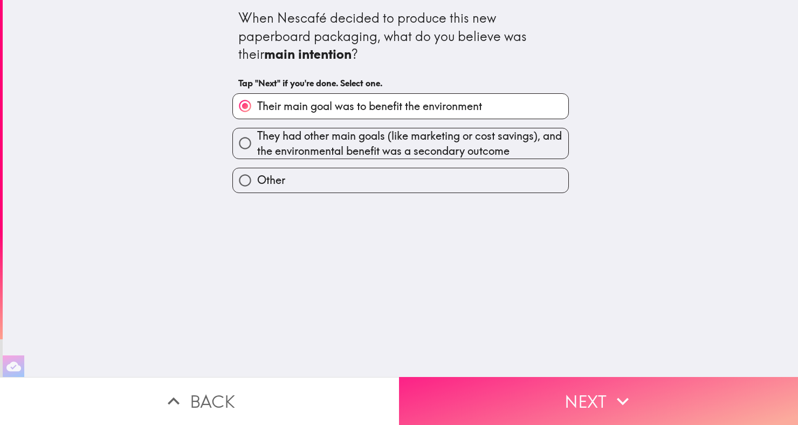
click at [562, 398] on button "Next" at bounding box center [598, 401] width 399 height 48
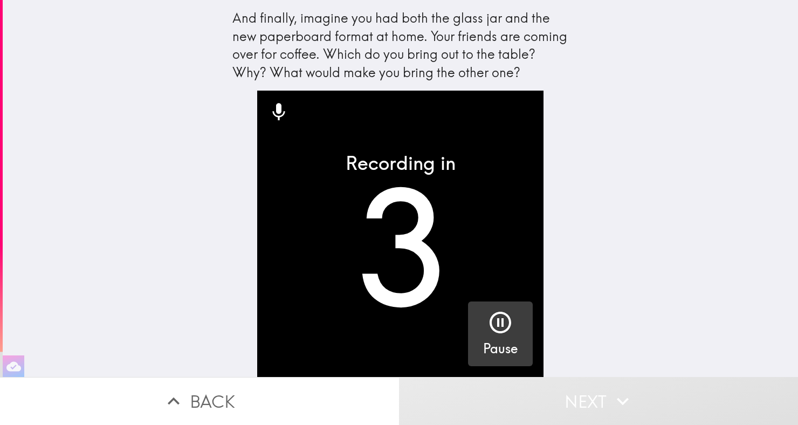
click at [500, 320] on icon "button" at bounding box center [500, 322] width 26 height 26
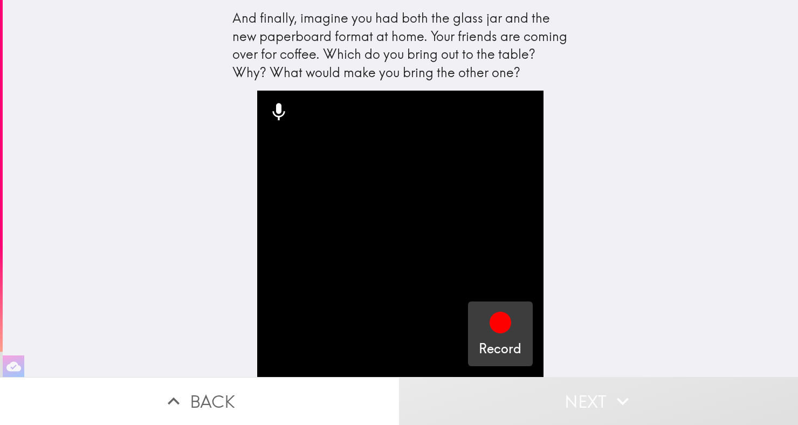
click at [503, 329] on icon "button" at bounding box center [500, 323] width 22 height 22
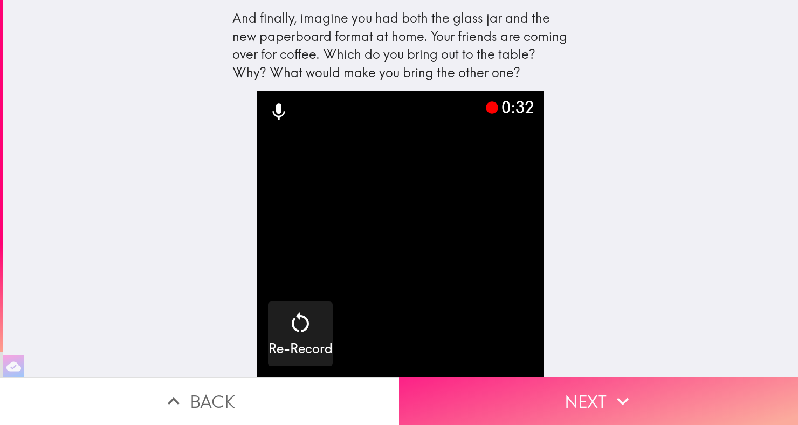
click at [619, 397] on icon "button" at bounding box center [623, 401] width 24 height 24
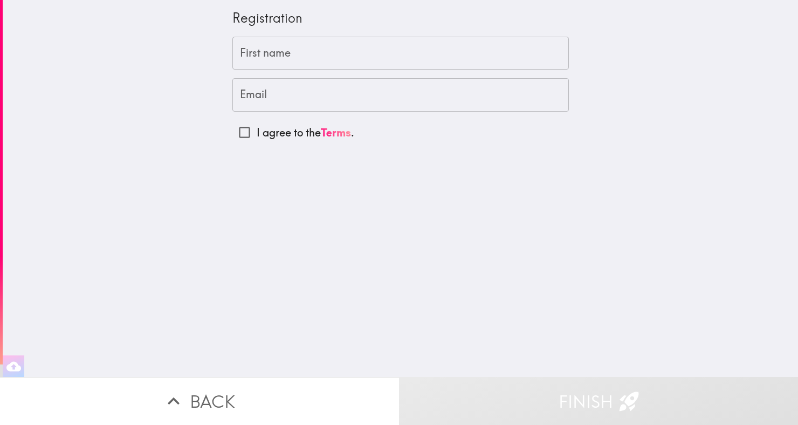
click at [470, 54] on input "First name" at bounding box center [400, 53] width 336 height 33
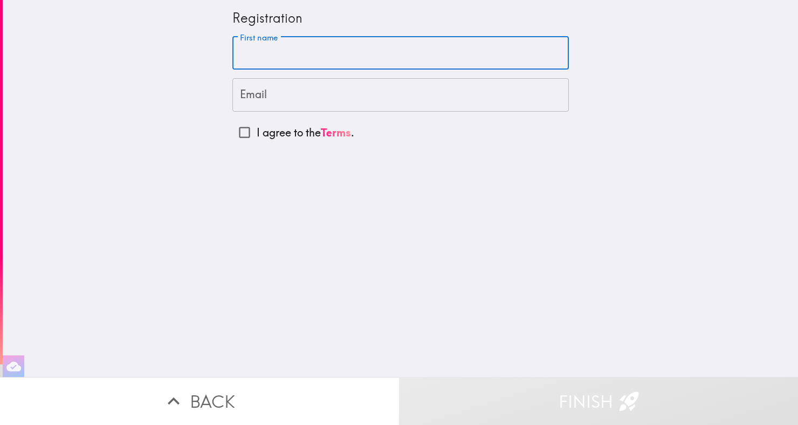
type input "[PERSON_NAME]"
type input "[EMAIL_ADDRESS][DOMAIN_NAME]"
click at [251, 127] on input "I agree to the Terms ." at bounding box center [244, 132] width 24 height 24
checkbox input "true"
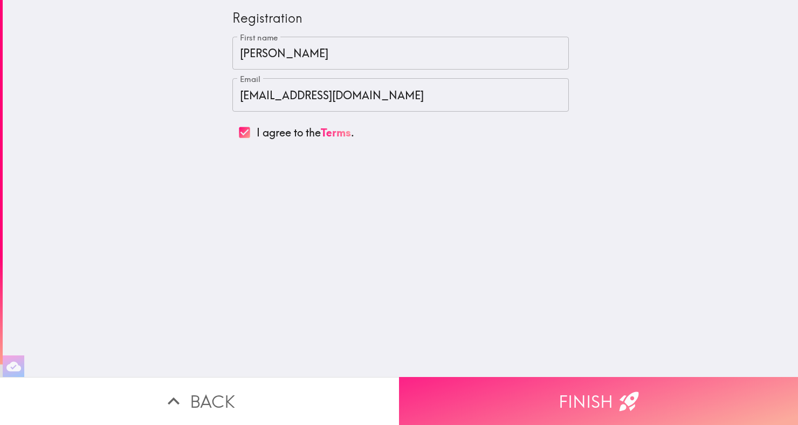
click at [613, 398] on button "Finish" at bounding box center [598, 401] width 399 height 48
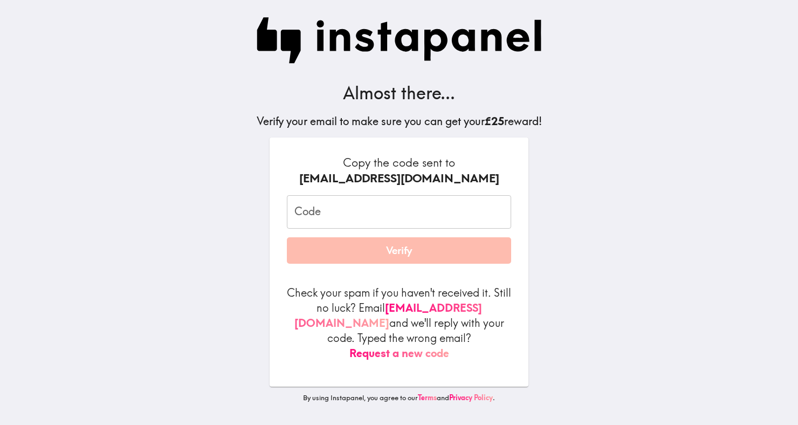
click at [434, 211] on input "Code" at bounding box center [399, 211] width 224 height 33
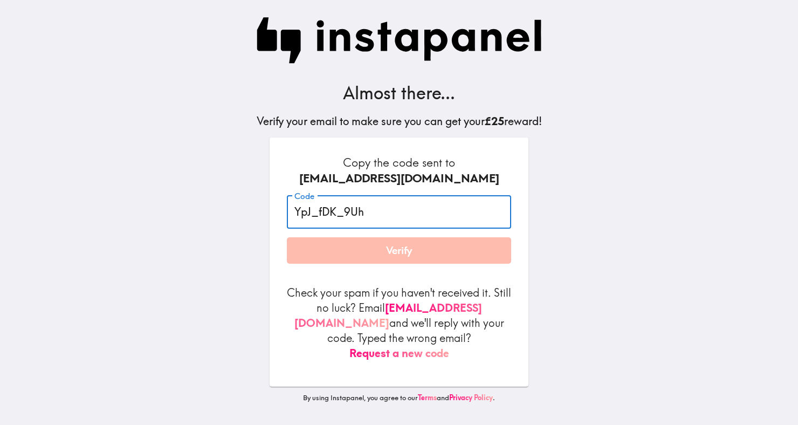
type input "YpJ_fDK_9Uh"
click at [466, 246] on button "Verify" at bounding box center [399, 250] width 224 height 27
